Goal: Transaction & Acquisition: Purchase product/service

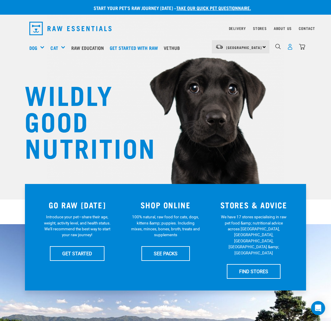
click at [287, 46] on img "dropdown navigation" at bounding box center [290, 47] width 6 height 6
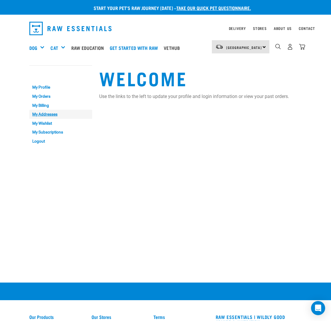
click at [50, 115] on link "My Addresses" at bounding box center [60, 114] width 63 height 9
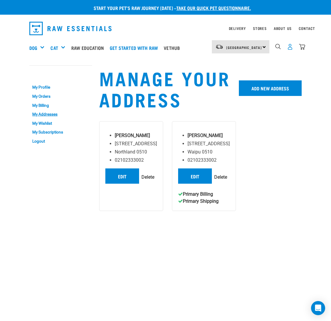
click at [289, 46] on img "dropdown navigation" at bounding box center [290, 47] width 6 height 6
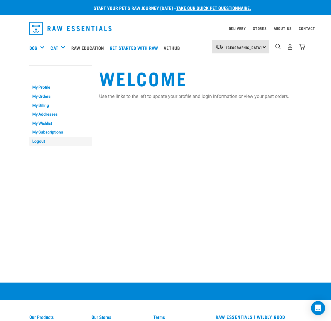
click at [33, 140] on link "Logout" at bounding box center [60, 141] width 63 height 9
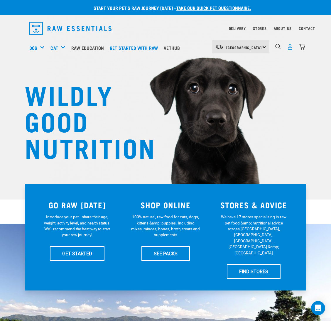
click at [288, 48] on img "dropdown navigation" at bounding box center [290, 47] width 6 height 6
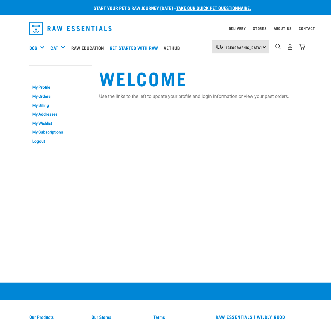
drag, startPoint x: 0, startPoint y: 0, endPoint x: 303, endPoint y: 49, distance: 306.8
click at [303, 48] on img "dropdown navigation" at bounding box center [302, 47] width 6 height 6
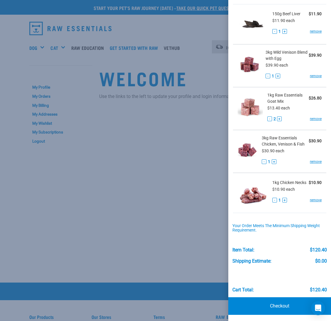
scroll to position [43, 0]
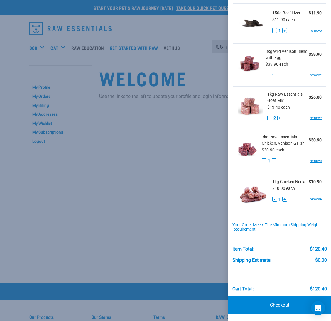
click at [269, 302] on link "Checkout" at bounding box center [279, 305] width 103 height 18
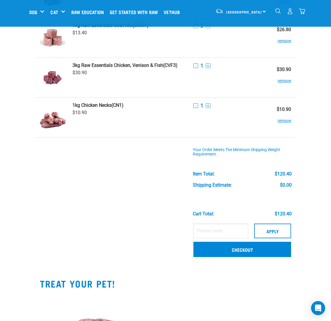
scroll to position [132, 0]
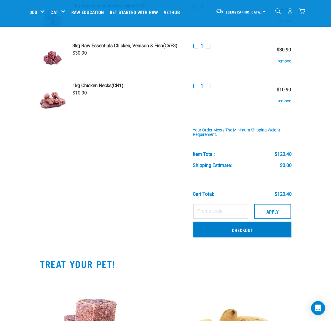
click at [246, 226] on link "Checkout" at bounding box center [242, 229] width 98 height 15
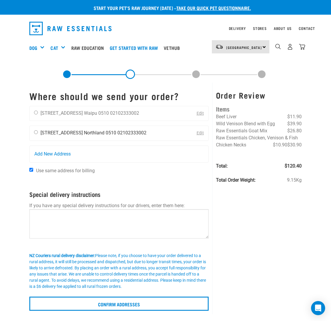
click at [35, 130] on input "radio" at bounding box center [36, 132] width 4 height 4
radio input "true"
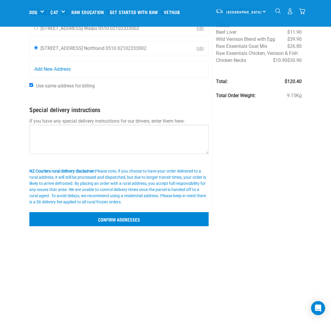
scroll to position [88, 0]
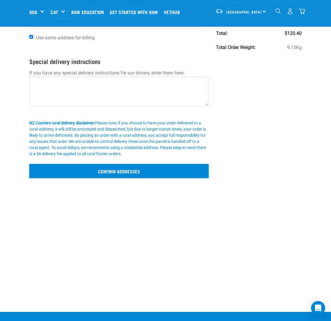
click at [134, 174] on input "Confirm addresses" at bounding box center [118, 171] width 179 height 14
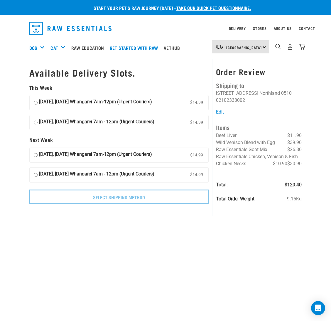
click at [35, 102] on input "28 August, Thursday Whangarei 7am-12pm (Urgent Couriers) $14.99" at bounding box center [36, 102] width 4 height 9
radio input "true"
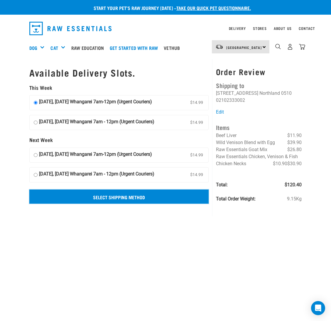
click at [121, 200] on input "Select Shipping Method" at bounding box center [118, 196] width 179 height 14
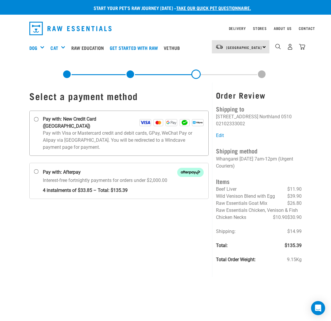
click at [35, 119] on input "Pay with: New Credit Card (Windcave)" at bounding box center [36, 119] width 5 height 5
radio input "true"
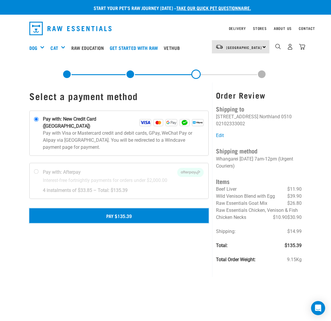
click at [126, 211] on button "Pay $135.39" at bounding box center [118, 215] width 179 height 15
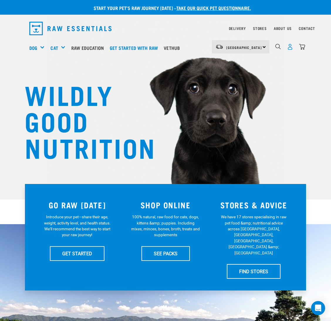
click at [288, 49] on img "dropdown navigation" at bounding box center [290, 47] width 6 height 6
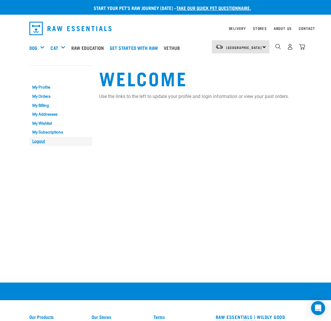
click at [43, 141] on link "Logout" at bounding box center [60, 141] width 63 height 9
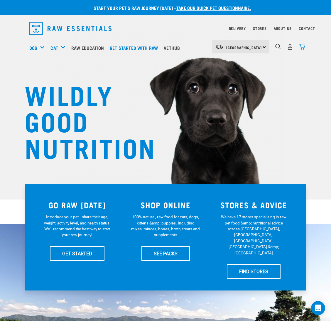
click at [301, 46] on img "dropdown navigation" at bounding box center [302, 47] width 6 height 6
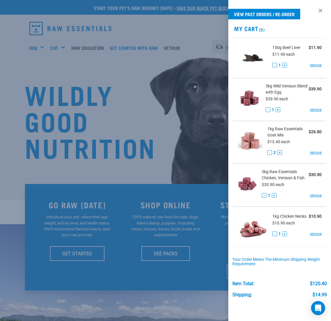
click at [78, 105] on div at bounding box center [165, 160] width 331 height 321
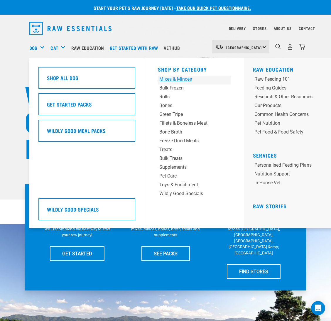
click at [186, 80] on div "Mixes & Minces" at bounding box center [188, 79] width 58 height 7
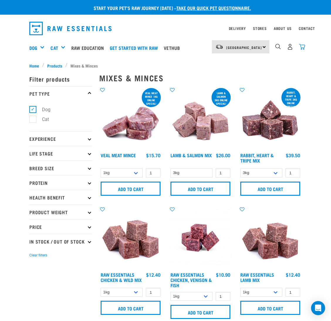
click at [303, 47] on img "dropdown navigation" at bounding box center [302, 47] width 6 height 6
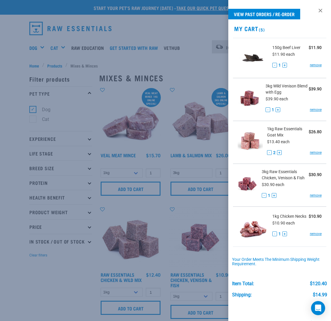
click at [162, 31] on div at bounding box center [165, 160] width 331 height 321
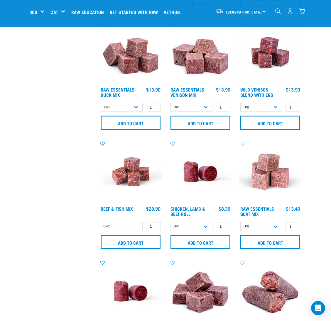
scroll to position [308, 0]
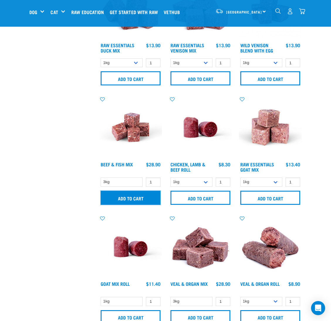
click at [120, 197] on input "Add to cart" at bounding box center [131, 198] width 60 height 14
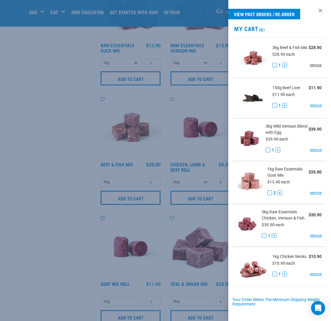
click at [310, 68] on link "remove" at bounding box center [316, 64] width 12 height 5
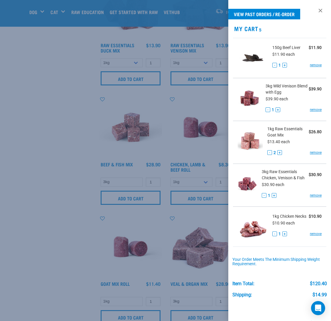
click at [12, 100] on div at bounding box center [165, 160] width 331 height 321
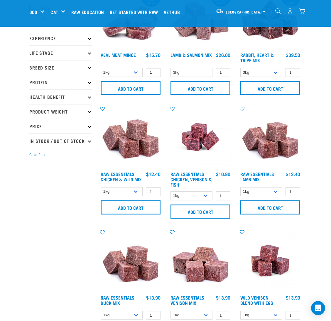
scroll to position [0, 0]
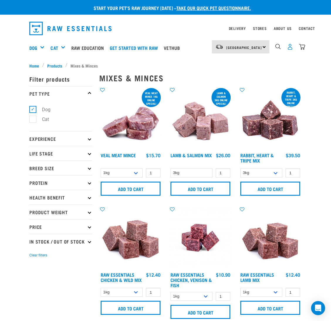
click at [292, 46] on img "dropdown navigation" at bounding box center [290, 47] width 6 height 6
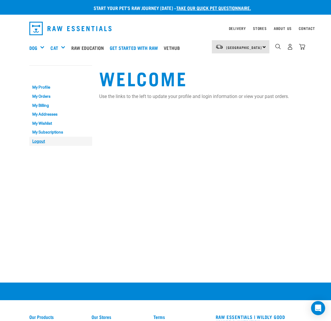
click at [38, 141] on link "Logout" at bounding box center [60, 141] width 63 height 9
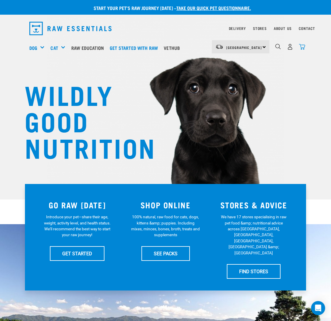
click at [302, 46] on img "dropdown navigation" at bounding box center [302, 47] width 6 height 6
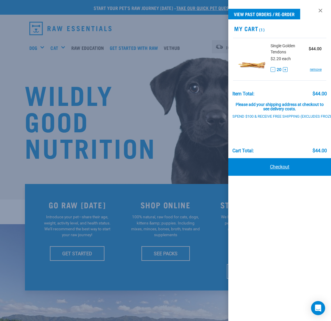
click at [272, 165] on link "Checkout" at bounding box center [279, 167] width 103 height 18
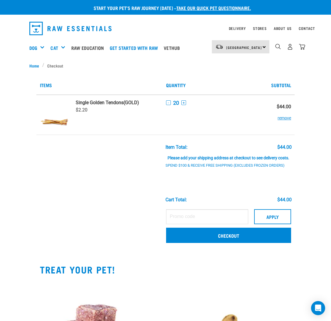
click at [207, 242] on td "Apply Checkout" at bounding box center [228, 226] width 132 height 41
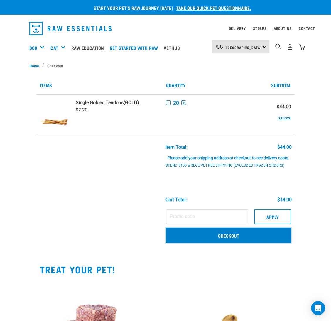
click at [206, 236] on link "Checkout" at bounding box center [228, 234] width 125 height 15
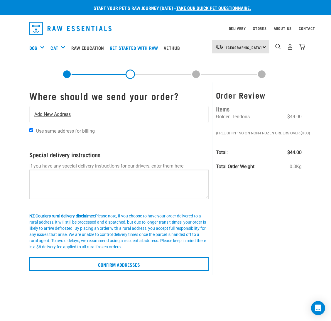
click at [50, 113] on span "Add New Address" at bounding box center [52, 114] width 36 height 7
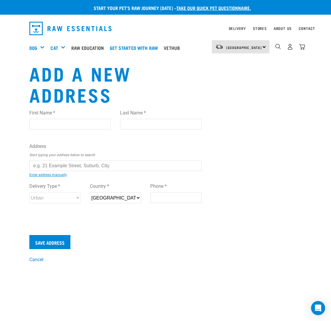
click at [101, 121] on input "First Name *" at bounding box center [69, 124] width 81 height 11
drag, startPoint x: 48, startPoint y: 125, endPoint x: 53, endPoint y: 124, distance: 5.7
click at [71, 124] on input "[PERSON_NAME]" at bounding box center [69, 124] width 81 height 11
type input "[PERSON_NAME]"
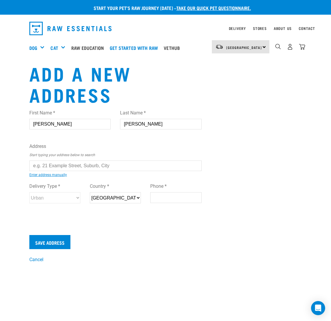
click at [68, 163] on input "text" at bounding box center [115, 165] width 172 height 11
paste input "11 [PERSON_NAME] WAY"
click at [36, 170] on li "[STREET_ADDRESS][PERSON_NAME][PERSON_NAME]" at bounding box center [36, 170] width 0 height 0
type input "[STREET_ADDRESS][PERSON_NAME][PERSON_NAME]"
type input "[STREET_ADDRESS][PERSON_NAME]"
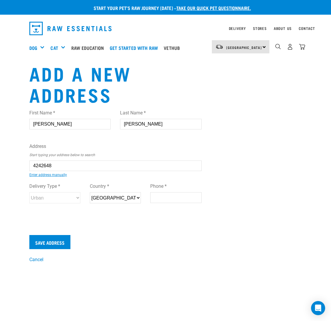
type input "Wakefield"
type input "Tasman"
select select "TAS"
type input "7025"
select select "Urban"
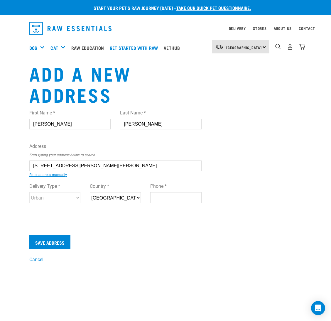
type input "[STREET_ADDRESS][PERSON_NAME][PERSON_NAME]"
click at [158, 195] on input "Phone *" at bounding box center [175, 197] width 51 height 11
type input "1"
type input "8"
type input "123"
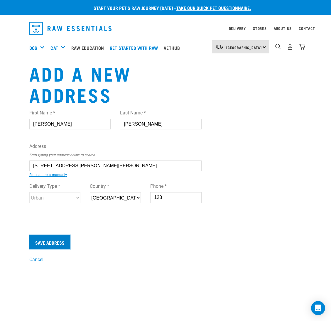
click at [53, 239] on input "Save Address" at bounding box center [49, 242] width 41 height 14
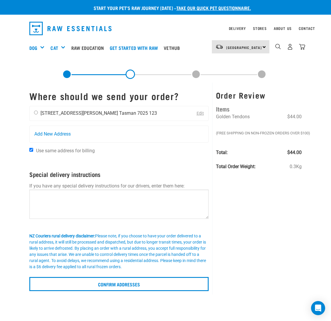
click at [35, 113] on input "radio" at bounding box center [36, 113] width 4 height 4
radio input "true"
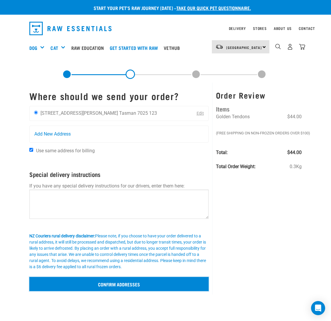
click at [91, 282] on input "Confirm addresses" at bounding box center [118, 284] width 179 height 14
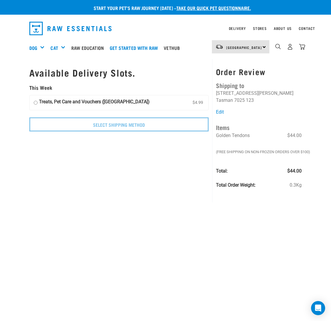
click at [35, 101] on input "Treats, Pet Care and Vouchers ([GEOGRAPHIC_DATA]) $4.99" at bounding box center [36, 102] width 4 height 9
radio input "true"
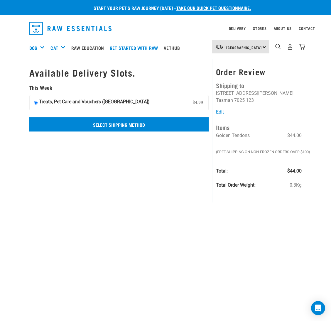
click at [62, 123] on input "Select Shipping Method" at bounding box center [118, 124] width 179 height 14
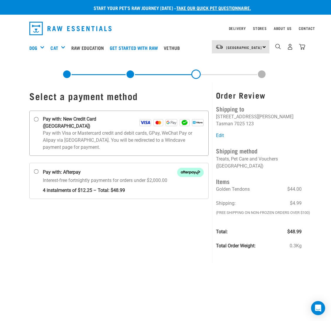
click at [38, 119] on input "Pay with: New Credit Card ([GEOGRAPHIC_DATA])" at bounding box center [36, 119] width 5 height 5
radio input "true"
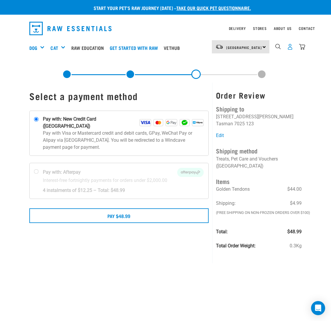
click at [290, 46] on img "dropdown navigation" at bounding box center [290, 47] width 6 height 6
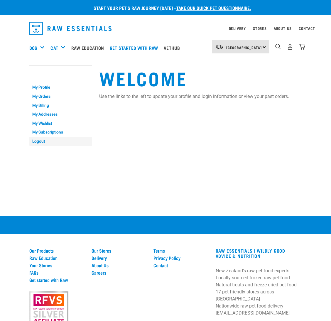
click at [36, 139] on link "Logout" at bounding box center [60, 141] width 63 height 9
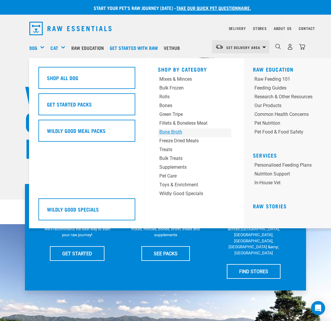
click at [176, 129] on div "Bone Broth" at bounding box center [188, 131] width 58 height 7
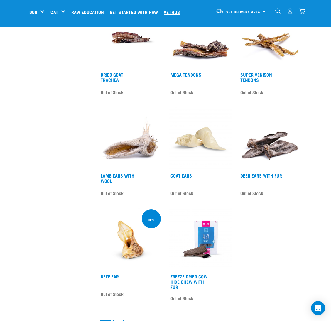
scroll to position [835, 0]
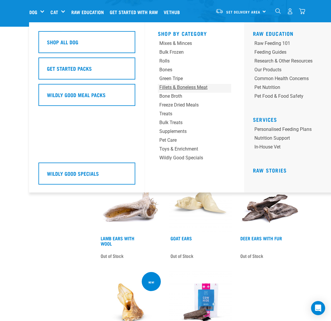
click at [175, 86] on div "Fillets & Boneless Meat" at bounding box center [188, 87] width 58 height 7
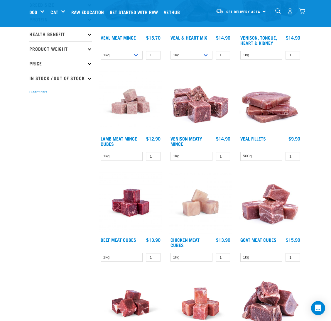
scroll to position [176, 0]
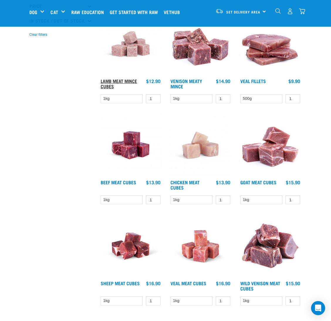
click at [123, 81] on link "Lamb Meat Mince Cubes" at bounding box center [119, 83] width 36 height 8
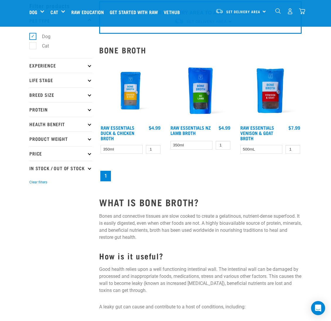
scroll to position [44, 0]
